Goal: Task Accomplishment & Management: Manage account settings

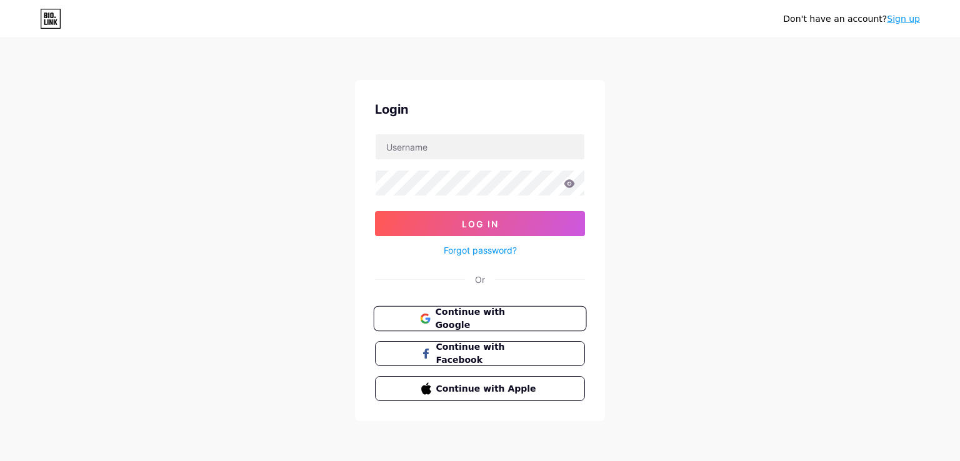
click at [508, 320] on span "Continue with Google" at bounding box center [487, 318] width 104 height 27
